Goal: Task Accomplishment & Management: Use online tool/utility

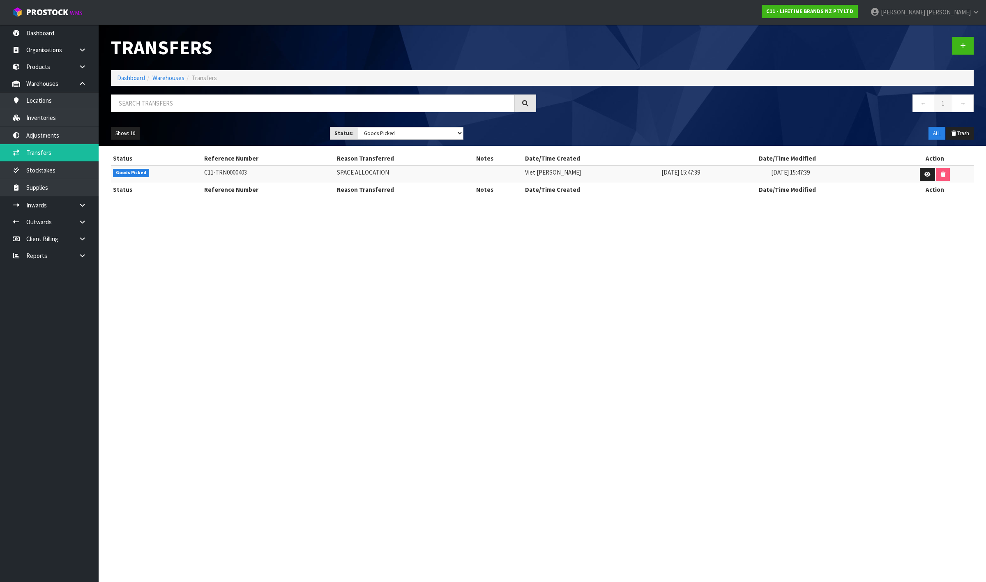
select select "string:2"
click at [205, 105] on input "text" at bounding box center [313, 104] width 404 height 18
click at [33, 118] on link "Inventories" at bounding box center [49, 117] width 99 height 17
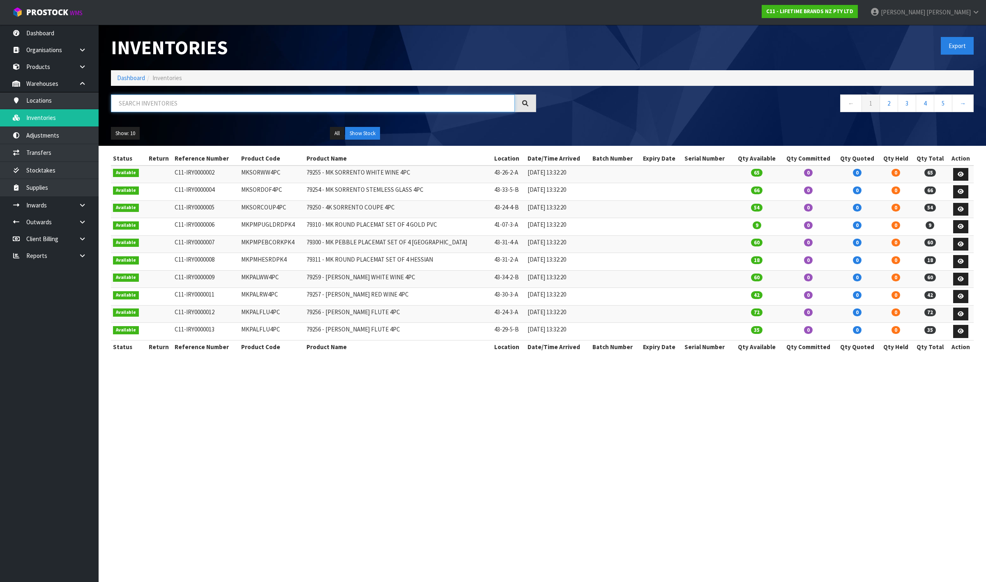
click at [171, 101] on input "text" at bounding box center [313, 104] width 404 height 18
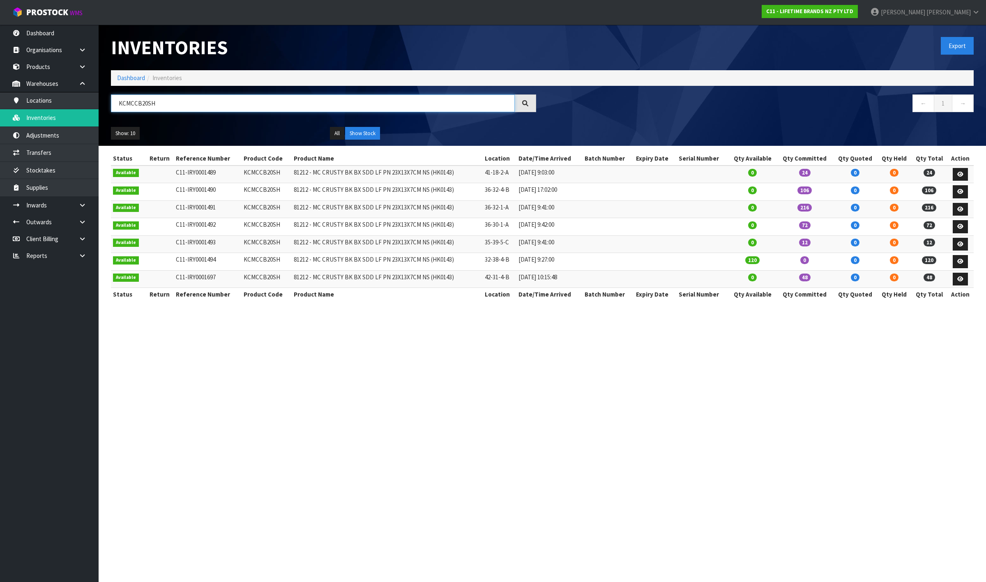
type input "KCMCCB20SH"
click at [960, 264] on icon at bounding box center [961, 261] width 6 height 5
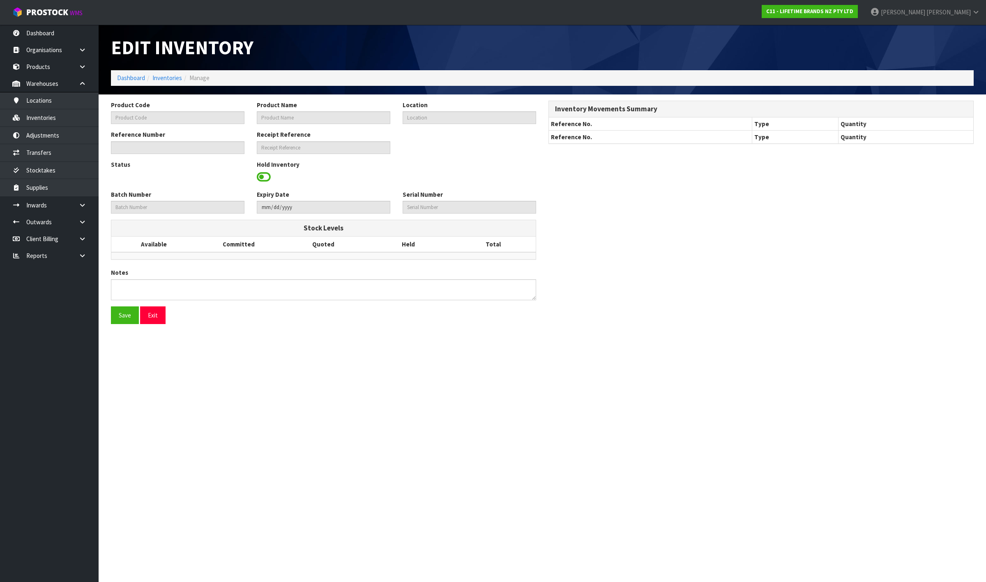
type input "KCMCCB20SH"
type input "81212 - MC CRUSTY BK BX SDD LF PN 23X13X7CM NS (HK0143)"
type input "32-38-4-B"
type input "C11-IRY0001494"
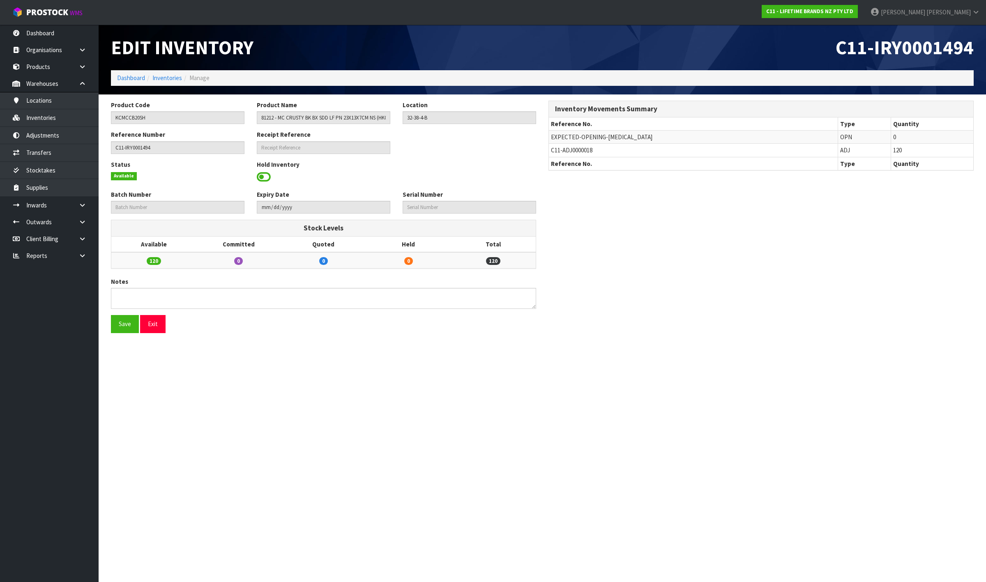
click at [582, 152] on span "C11-ADJ0000018" at bounding box center [572, 150] width 42 height 8
click at [92, 125] on link "Inventories" at bounding box center [49, 117] width 99 height 17
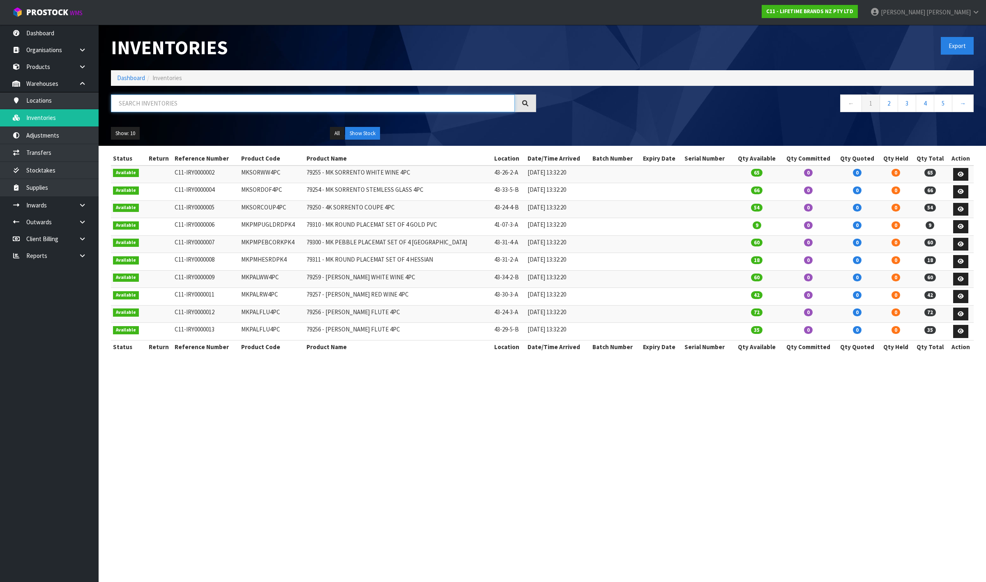
click at [150, 106] on input "text" at bounding box center [313, 104] width 404 height 18
click at [73, 135] on link "Adjustments" at bounding box center [49, 135] width 99 height 17
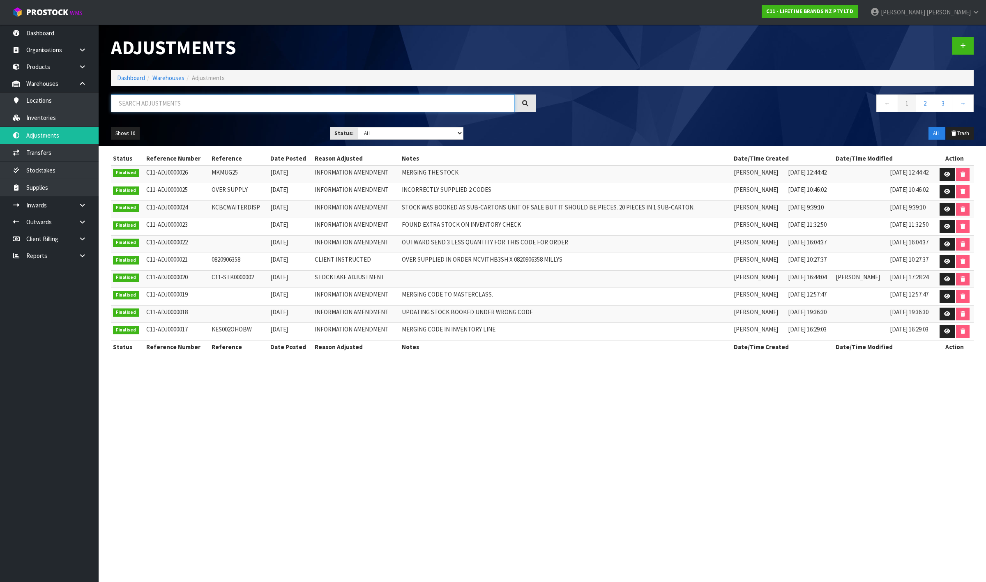
click at [216, 103] on input "text" at bounding box center [313, 104] width 404 height 18
click at [180, 98] on input "text" at bounding box center [313, 104] width 404 height 18
click at [16, 143] on link "Adjustments" at bounding box center [49, 135] width 99 height 17
click at [46, 118] on link "Inventories" at bounding box center [49, 117] width 99 height 17
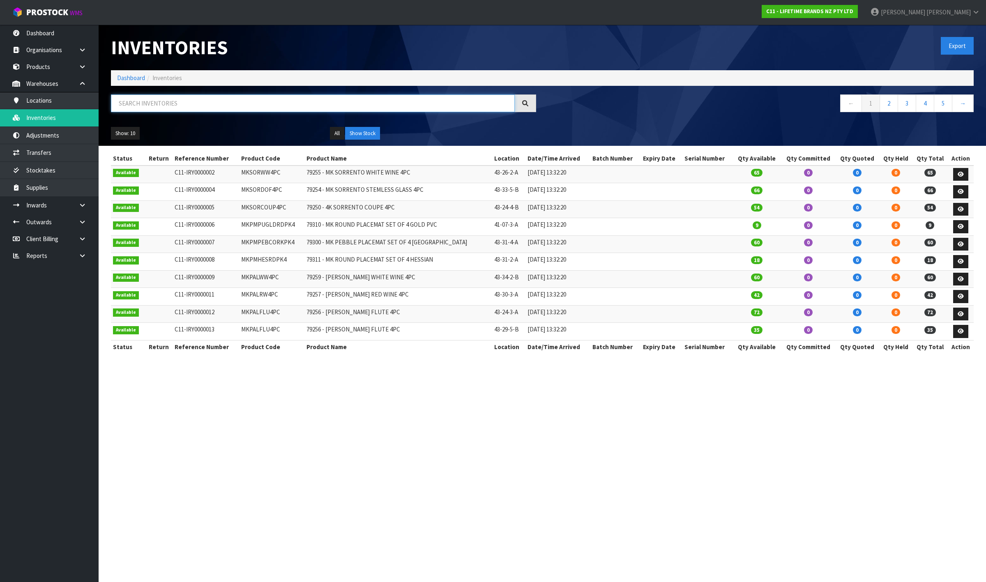
click at [189, 108] on input "text" at bounding box center [313, 104] width 404 height 18
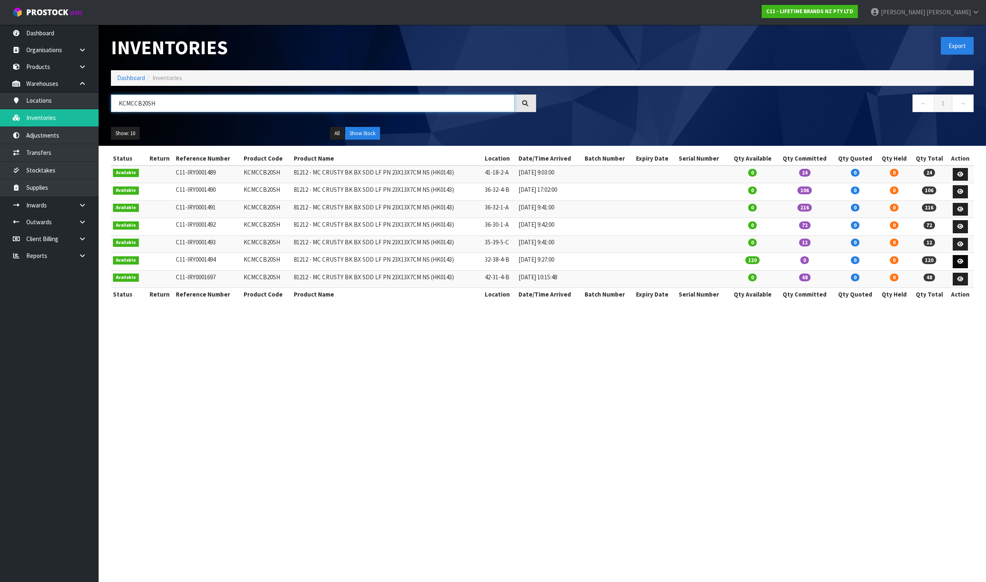
type input "KCMCCB20SH"
click at [961, 261] on icon at bounding box center [961, 261] width 6 height 5
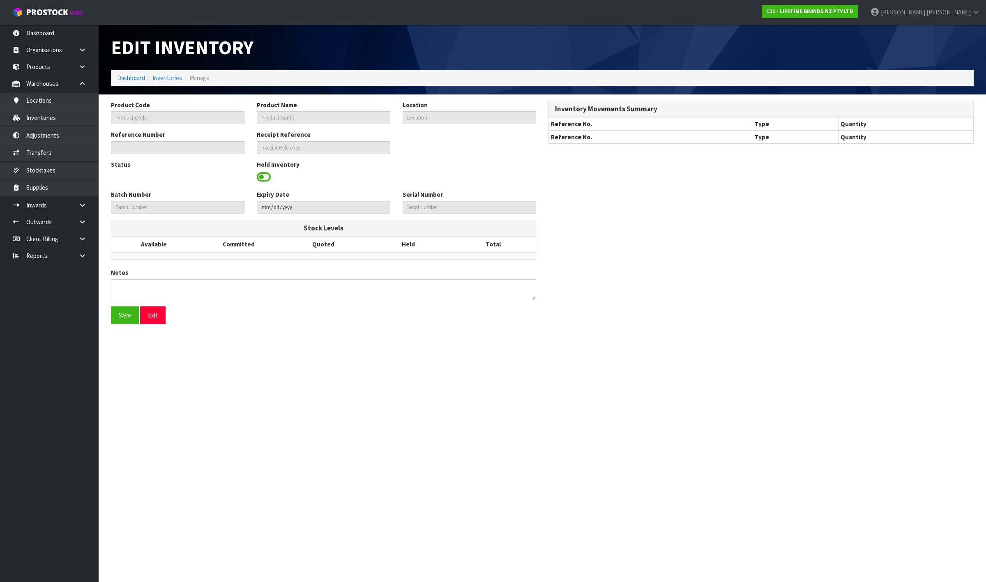
type input "KCMCCB20SH"
type input "81212 - MC CRUSTY BK BX SDD LF PN 23X13X7CM NS (HK0143)"
type input "32-38-4-B"
type input "C11-IRY0001494"
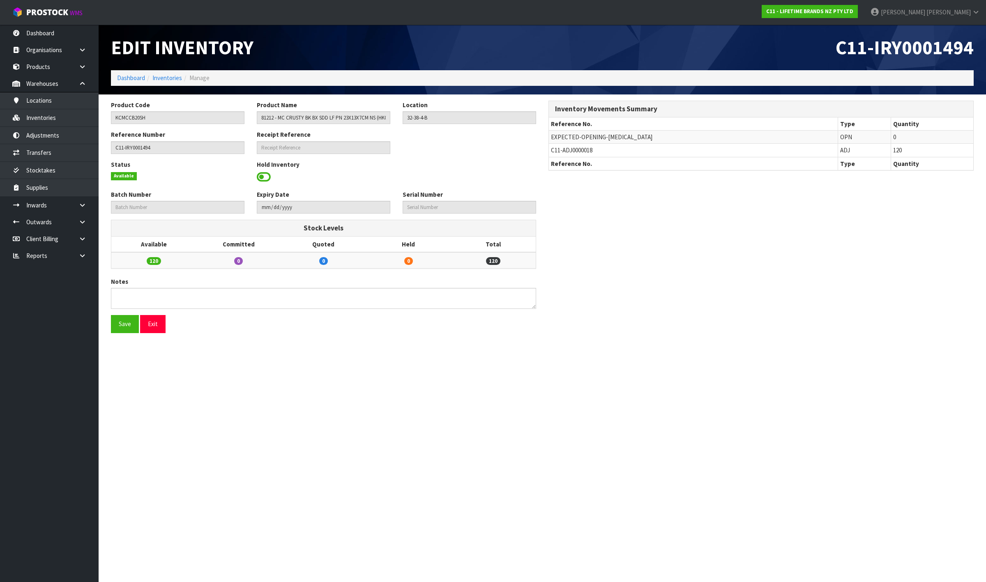
click at [584, 149] on span "C11-ADJ0000018" at bounding box center [572, 150] width 42 height 8
copy tr "C11-ADJ0000018"
click at [54, 132] on link "Adjustments" at bounding box center [49, 135] width 99 height 17
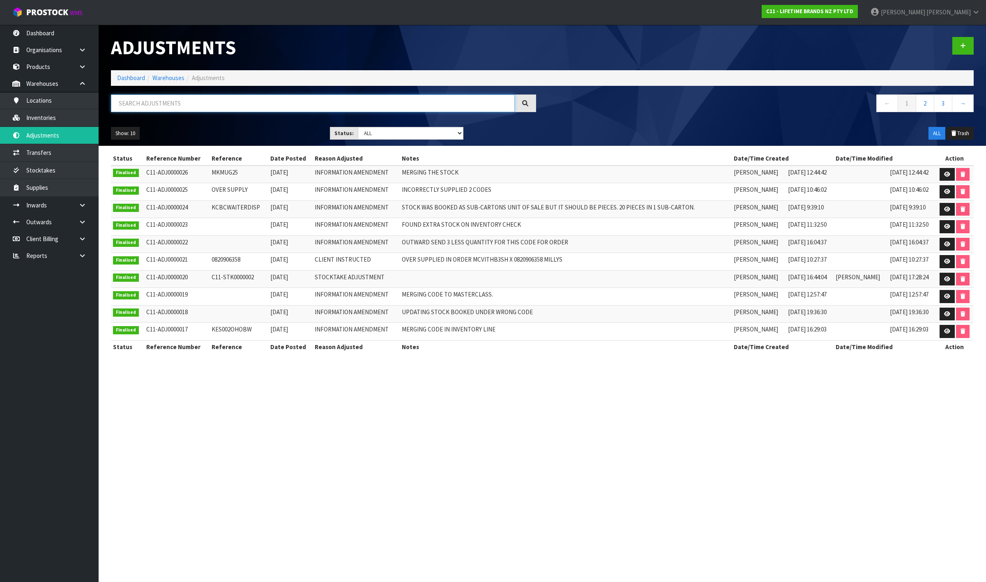
click at [198, 110] on input "text" at bounding box center [313, 104] width 404 height 18
paste input "C11-ADJ0000018"
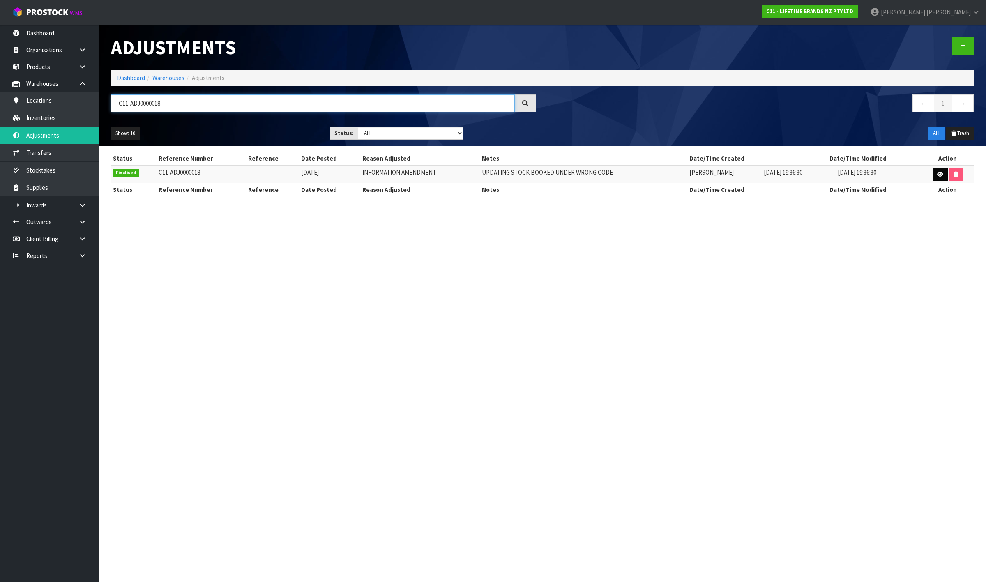
type input "C11-ADJ0000018"
click at [935, 174] on link at bounding box center [940, 174] width 15 height 13
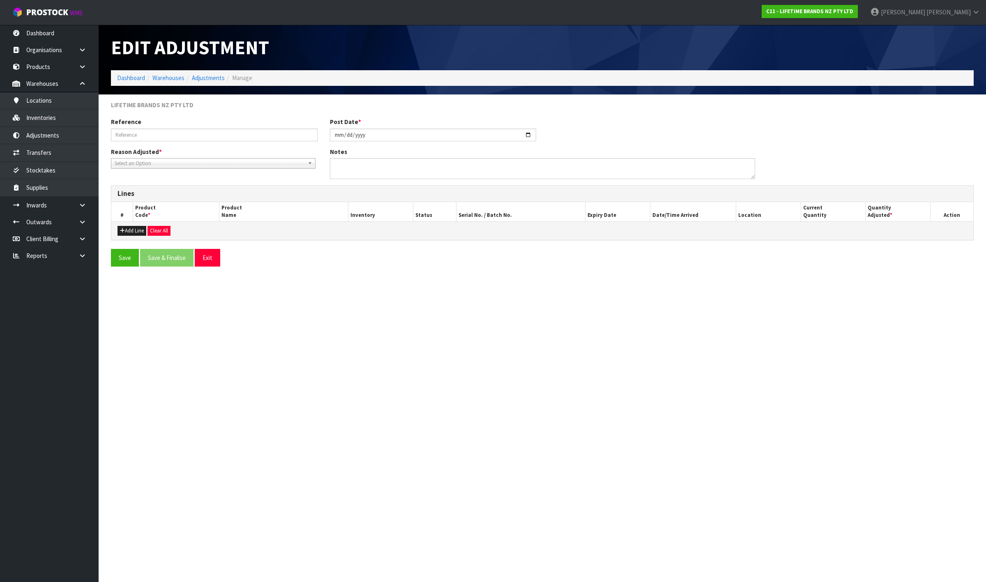
type input "2025-05-21"
type textarea "UPDATING STOCK BOOKED UNDER WRONG CODE"
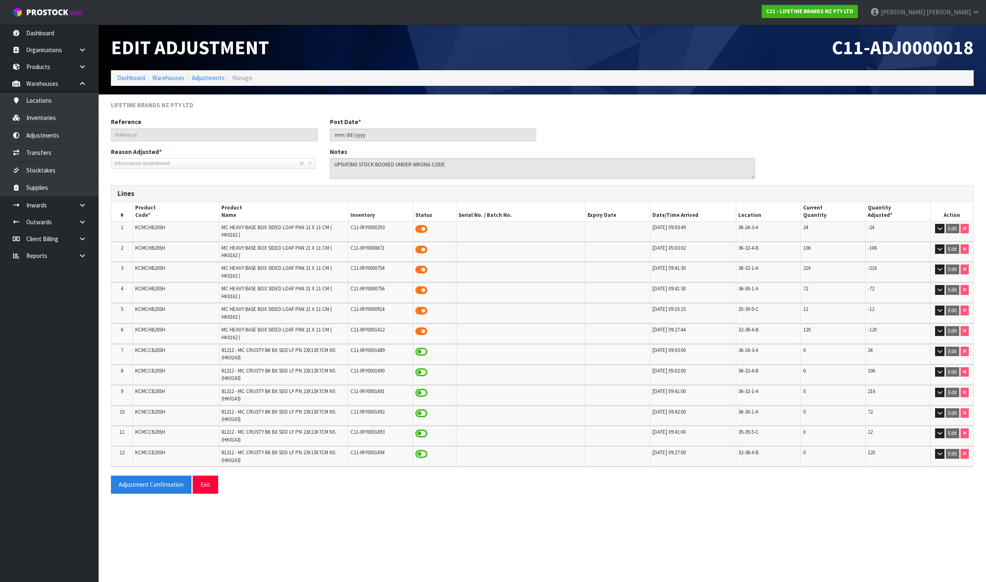
click at [155, 226] on span "KCMCHB20SH" at bounding box center [150, 227] width 30 height 7
copy span "KCMCHB20SH"
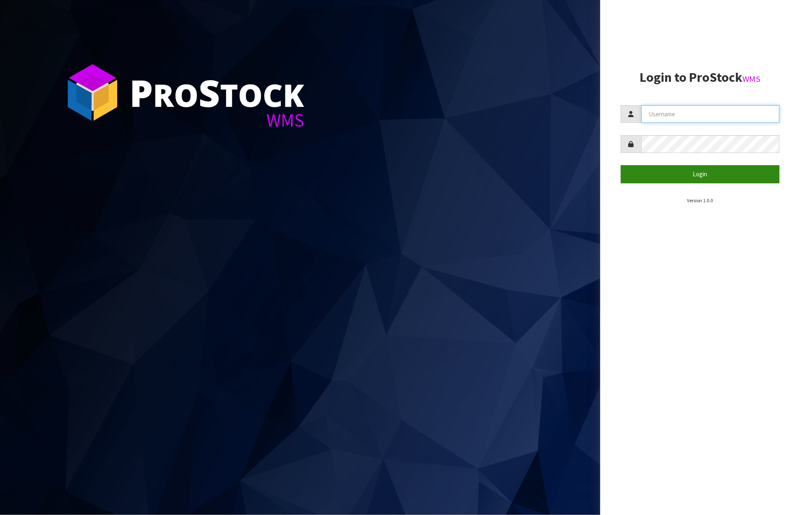
type input "[PERSON_NAME]"
click at [667, 171] on button "Login" at bounding box center [700, 174] width 159 height 18
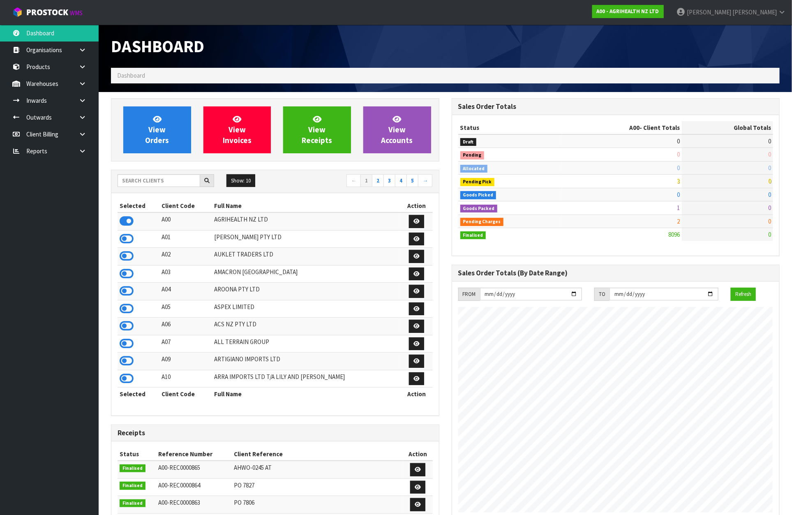
scroll to position [625, 340]
click at [158, 183] on input "text" at bounding box center [159, 180] width 83 height 13
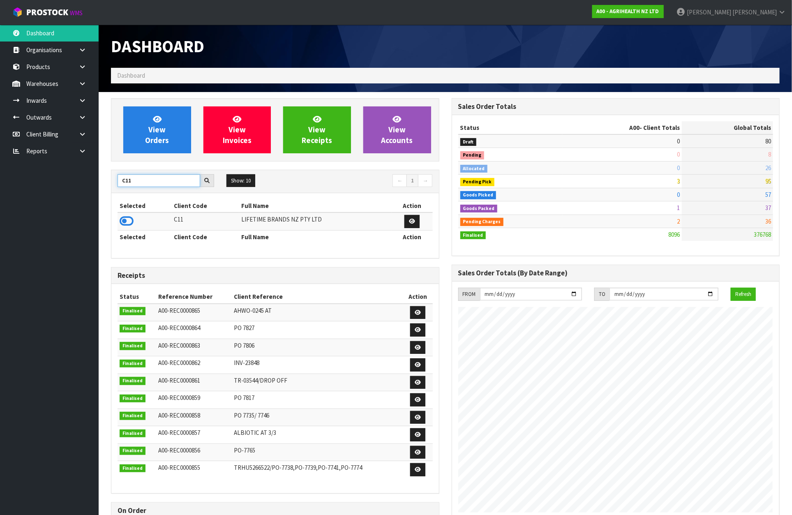
type input "C11"
click at [116, 219] on div "Selected Client Code Full Name Action C11 LIFETIME BRANDS NZ PTY LTD Selected C…" at bounding box center [275, 225] width 328 height 65
click at [122, 220] on icon at bounding box center [127, 221] width 14 height 12
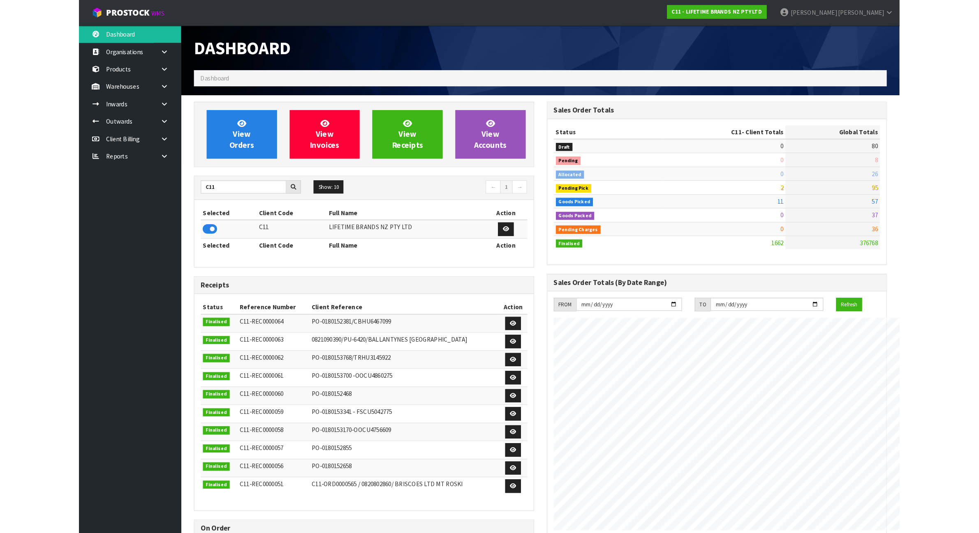
scroll to position [625, 434]
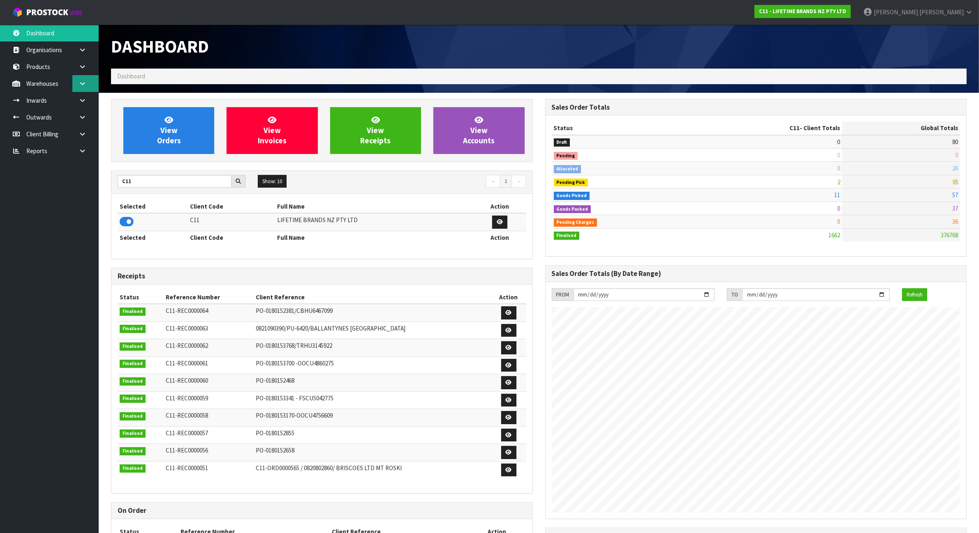
click at [84, 87] on link at bounding box center [85, 83] width 26 height 17
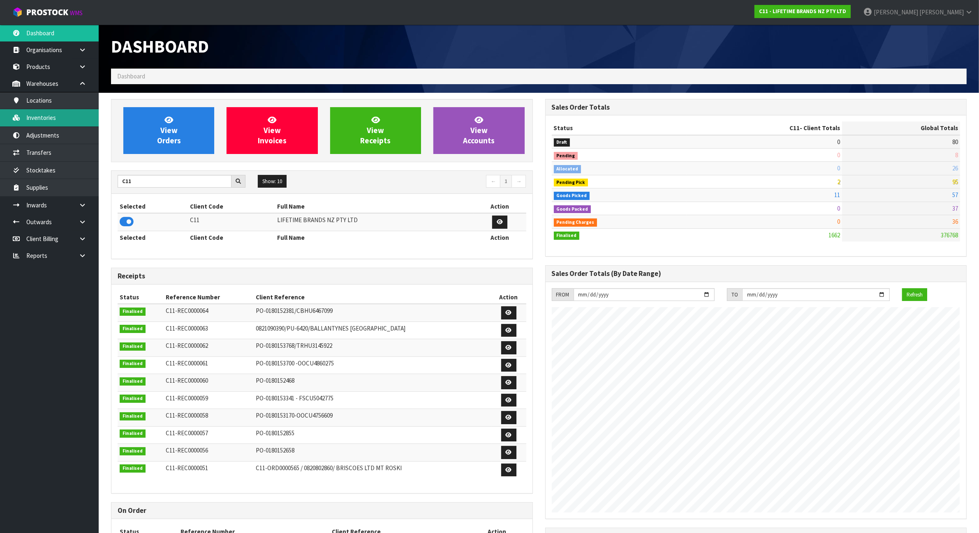
click at [65, 118] on link "Inventories" at bounding box center [49, 117] width 99 height 17
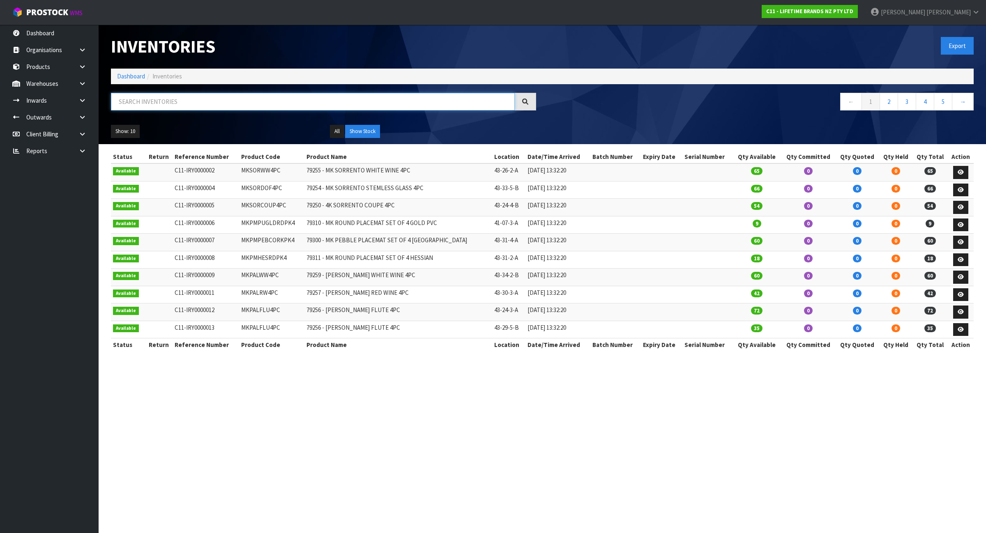
click at [210, 109] on input "text" at bounding box center [313, 102] width 404 height 18
paste input "KCMCHB20SH"
type input "KCMCHB20SH"
